Goal: Task Accomplishment & Management: Complete application form

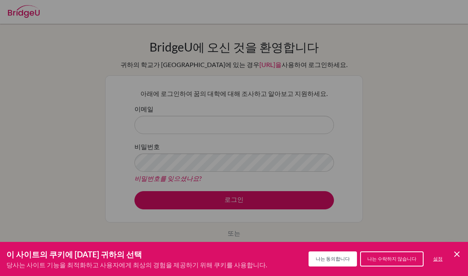
click at [457, 254] on icon "저장하고 닫기" at bounding box center [457, 255] width 6 height 6
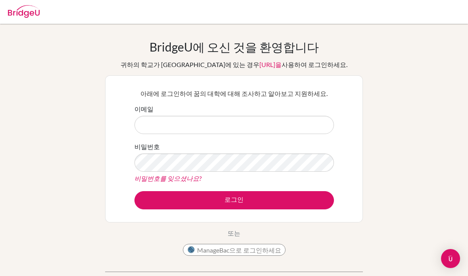
click at [305, 110] on div "이메일" at bounding box center [234, 119] width 200 height 30
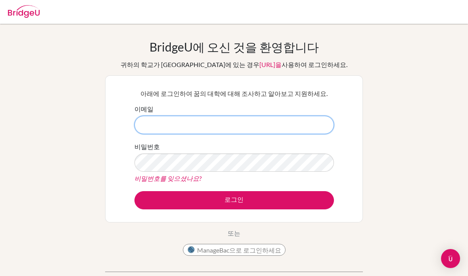
click at [311, 128] on input "이메일" at bounding box center [234, 125] width 200 height 18
type input "[EMAIL_ADDRESS][DOMAIN_NAME]"
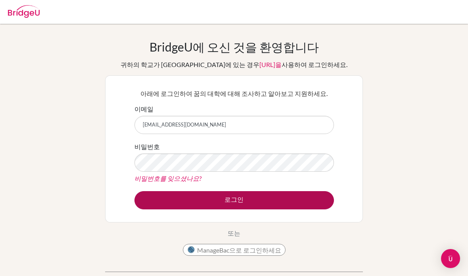
click at [278, 195] on button "로그인" at bounding box center [234, 200] width 200 height 18
